Goal: Transaction & Acquisition: Purchase product/service

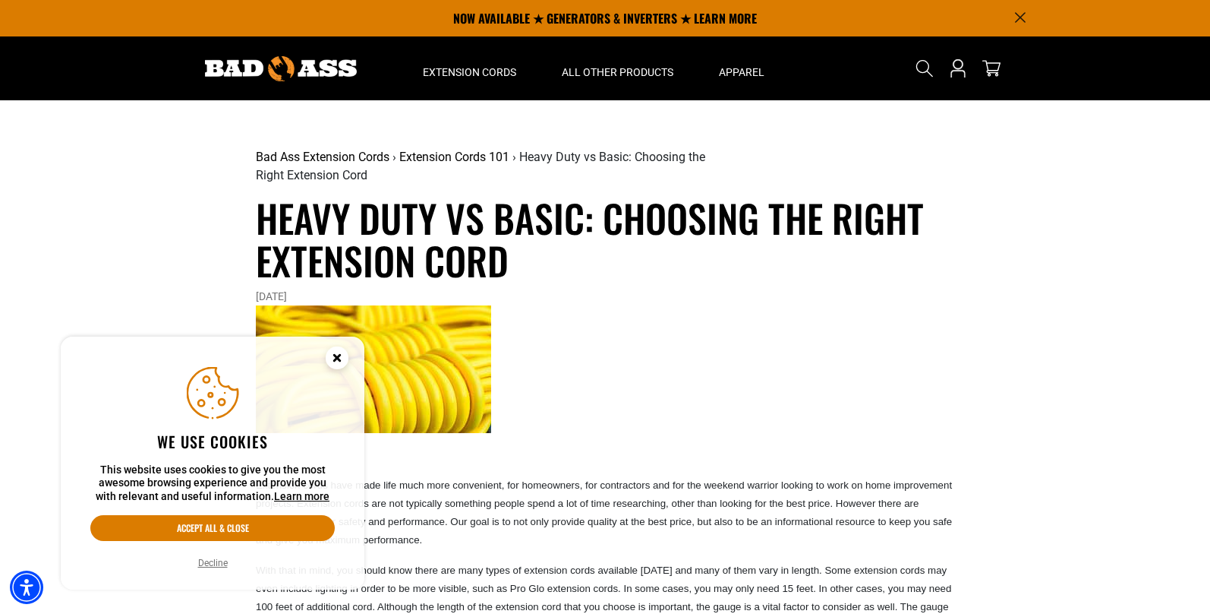
click at [333, 361] on circle "Cookie Consent" at bounding box center [337, 357] width 23 height 23
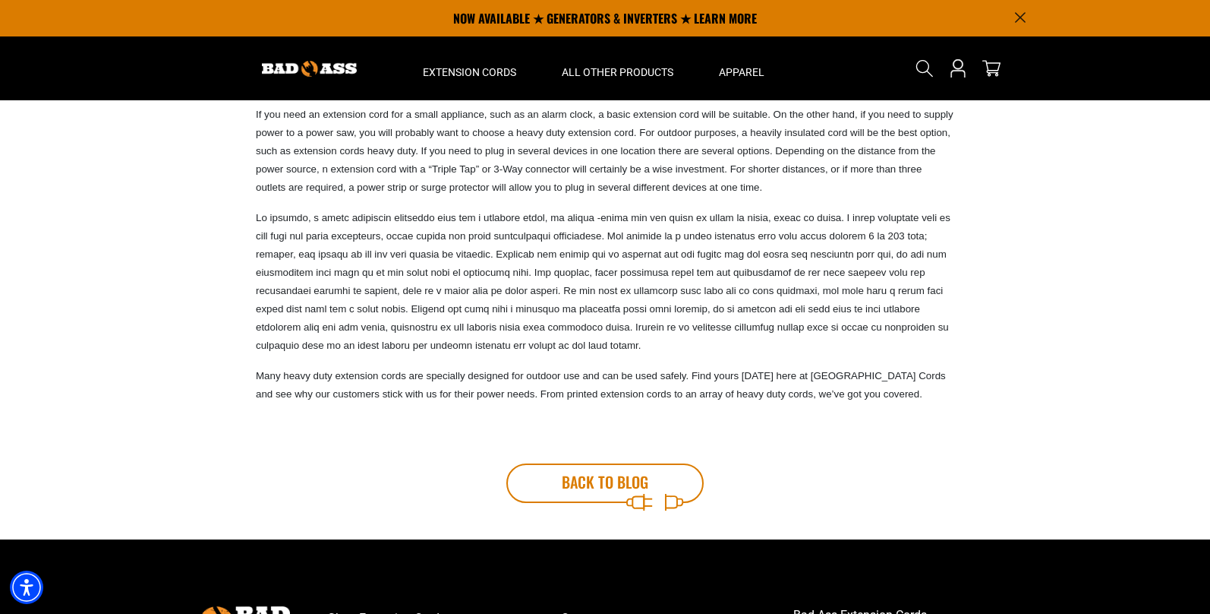
scroll to position [608, 0]
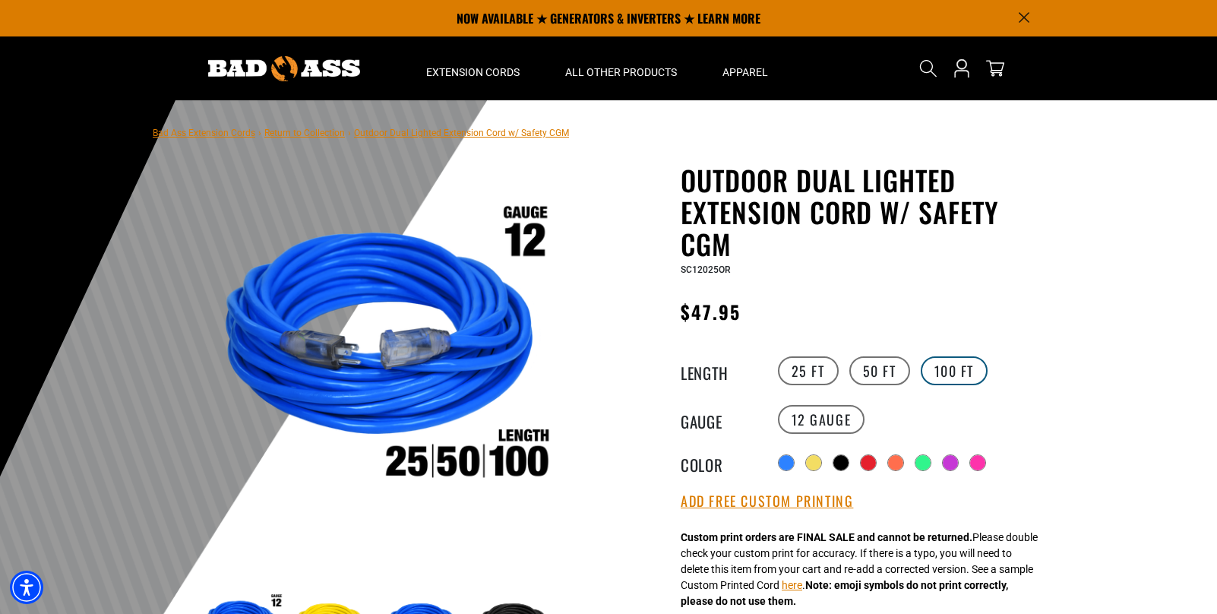
click at [949, 368] on label "100 FT" at bounding box center [954, 370] width 68 height 29
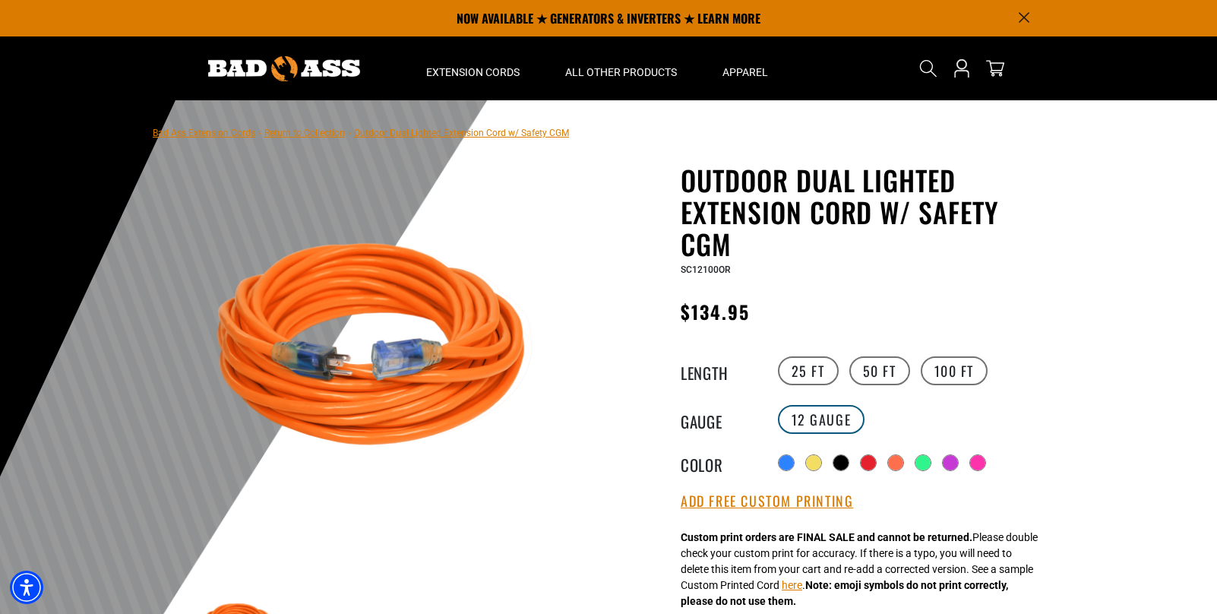
click at [840, 415] on label "12 Gauge" at bounding box center [821, 419] width 87 height 29
click at [837, 412] on label "12 Gauge" at bounding box center [821, 419] width 87 height 29
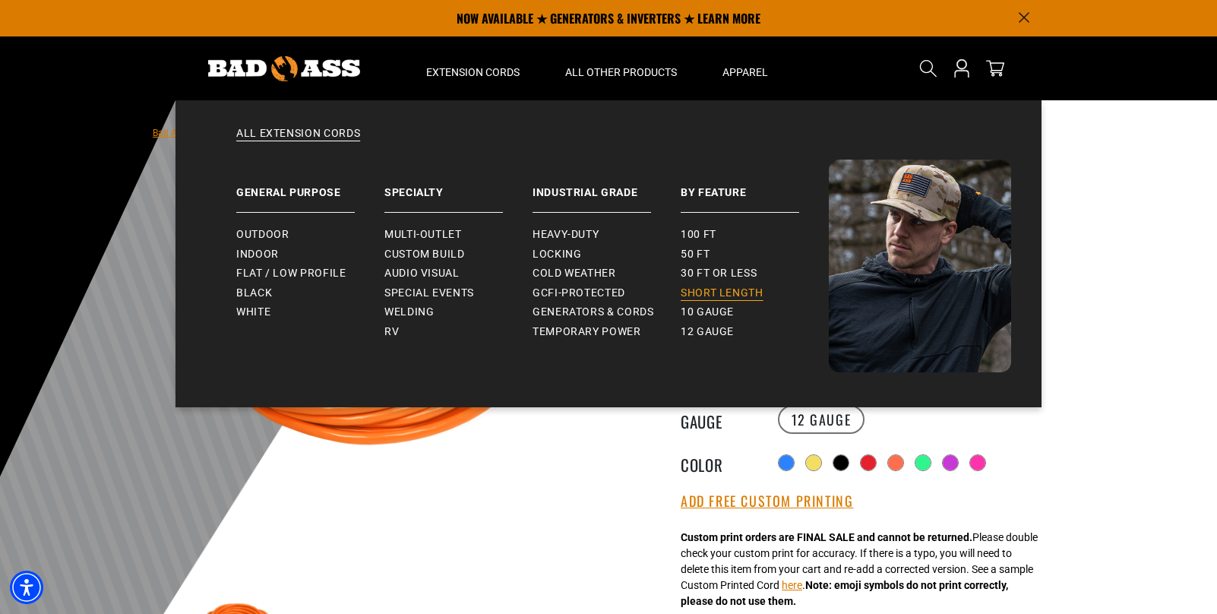
click at [709, 289] on span "Short Length" at bounding box center [721, 293] width 83 height 14
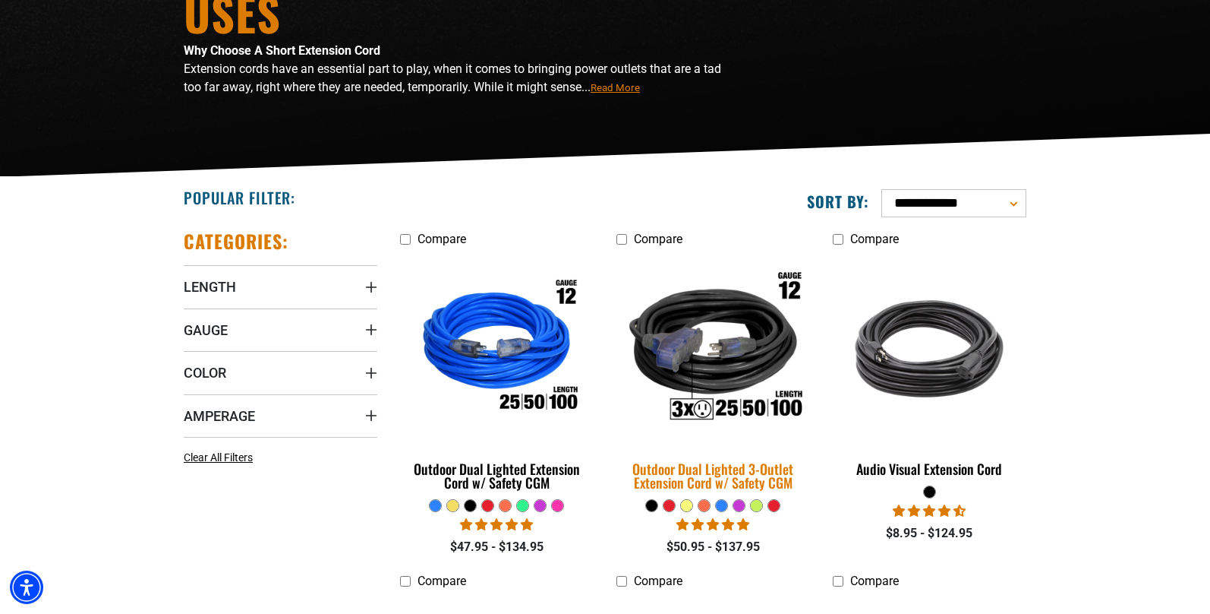
scroll to position [228, 0]
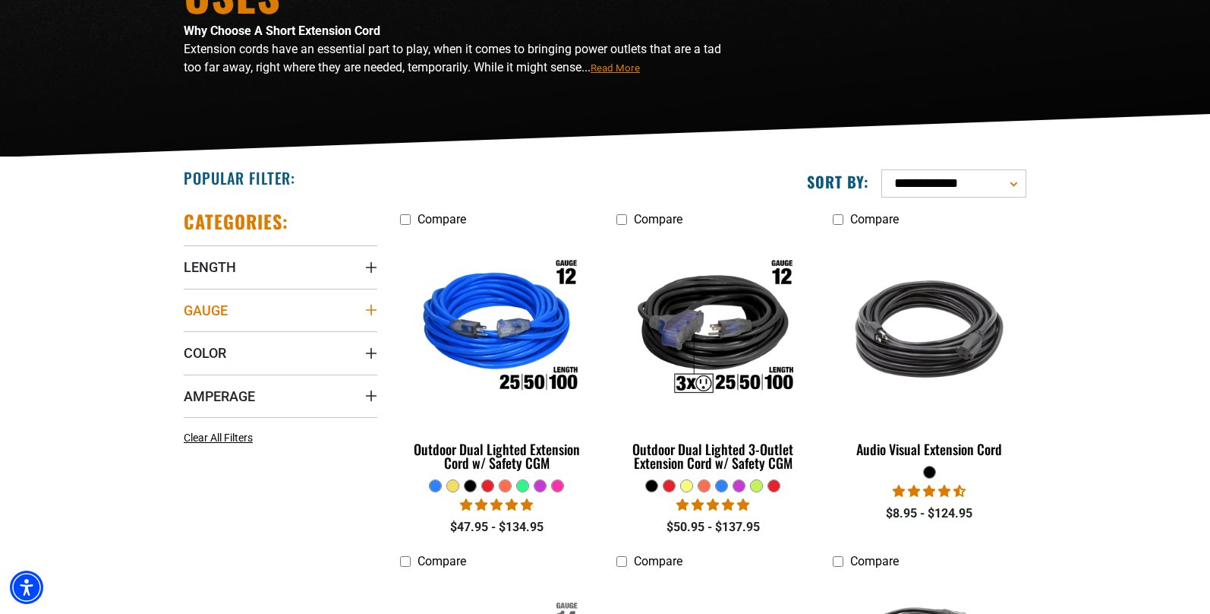
click at [374, 307] on icon "Gauge" at bounding box center [371, 310] width 12 height 12
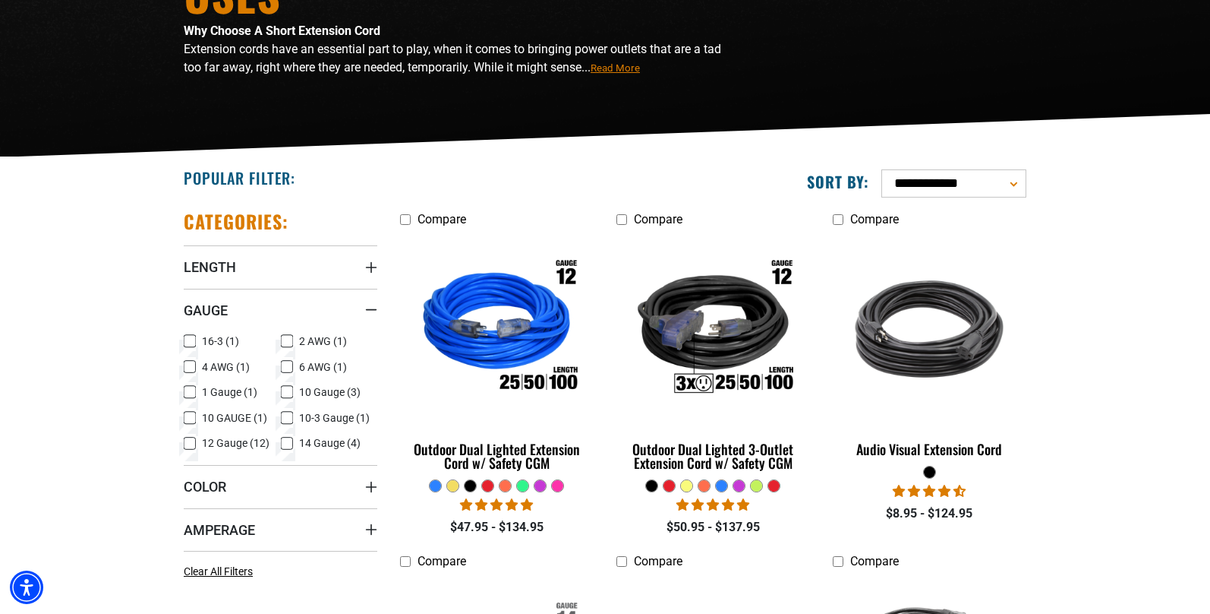
click at [289, 387] on icon at bounding box center [287, 392] width 12 height 20
